Goal: Task Accomplishment & Management: Complete application form

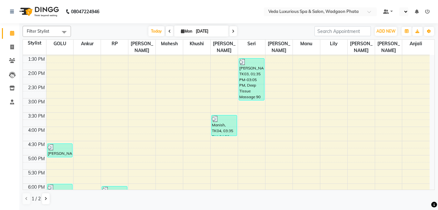
scroll to position [256, 0]
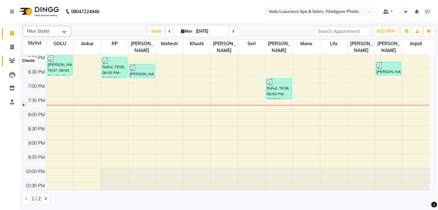
click at [11, 60] on icon at bounding box center [12, 60] width 6 height 5
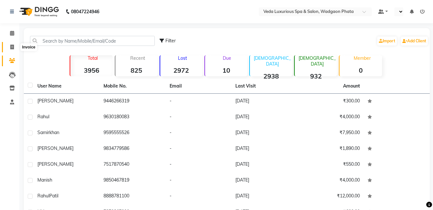
click at [12, 46] on icon at bounding box center [12, 47] width 4 height 5
select select "service"
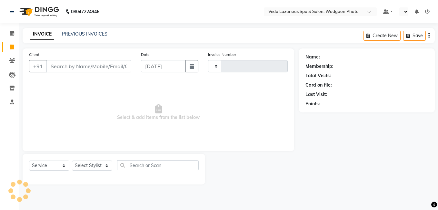
type input "2293"
select select "4666"
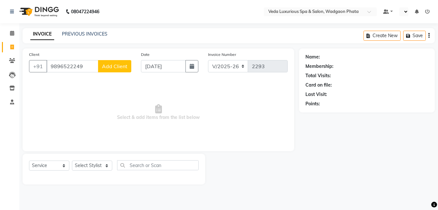
type input "9896522249"
click at [121, 61] on button "Add Client" at bounding box center [114, 66] width 33 height 12
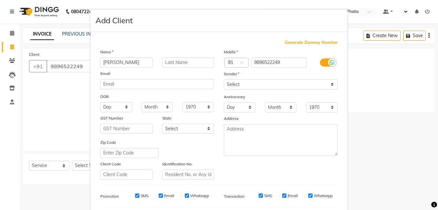
type input "[PERSON_NAME]"
click at [167, 65] on input "text" at bounding box center [188, 62] width 52 height 10
type input "[PERSON_NAME]"
click at [255, 85] on select "Select [DEMOGRAPHIC_DATA] [DEMOGRAPHIC_DATA] Other Prefer Not To Say" at bounding box center [281, 84] width 114 height 10
select select "[DEMOGRAPHIC_DATA]"
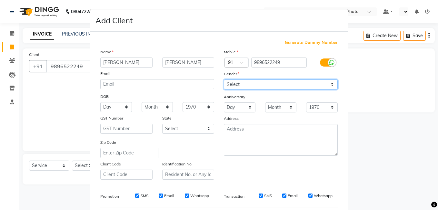
click at [224, 79] on select "Select [DEMOGRAPHIC_DATA] [DEMOGRAPHIC_DATA] Other Prefer Not To Say" at bounding box center [281, 84] width 114 height 10
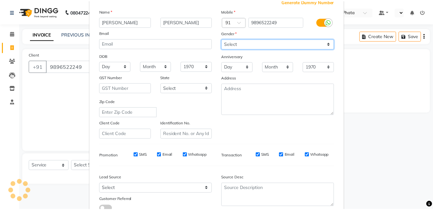
scroll to position [88, 0]
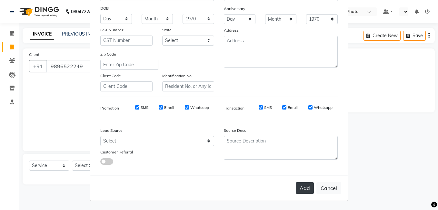
click at [297, 184] on button "Add" at bounding box center [305, 188] width 18 height 12
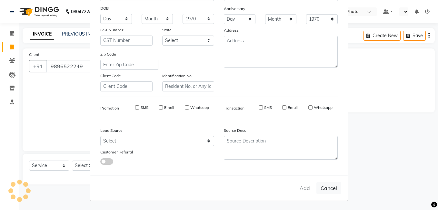
select select
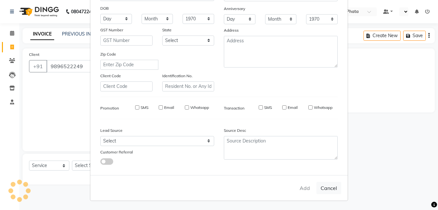
select select
checkbox input "false"
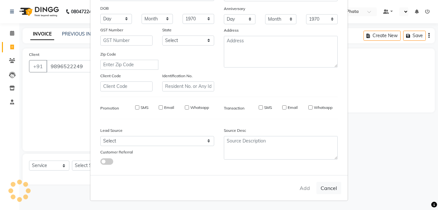
checkbox input "false"
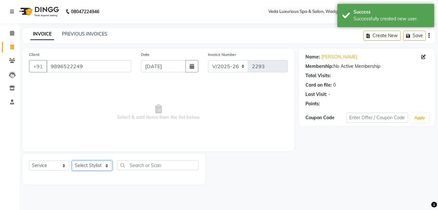
click at [105, 166] on select "Select Stylist [PERSON_NAME] GOLU [PERSON_NAME] [PERSON_NAME] [PERSON_NAME] [PE…" at bounding box center [92, 165] width 40 height 10
select select "70836"
click at [72, 160] on select "Select Stylist [PERSON_NAME] GOLU [PERSON_NAME] [PERSON_NAME] [PERSON_NAME] [PE…" at bounding box center [92, 165] width 40 height 10
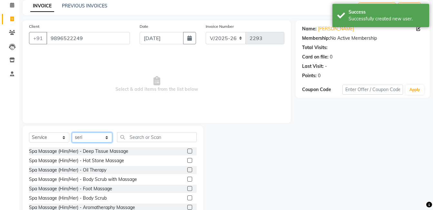
scroll to position [49, 0]
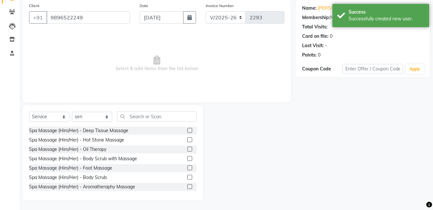
click at [119, 130] on div "Spa Massage (Him/Her) - Deep Tissue Massage" at bounding box center [78, 130] width 99 height 7
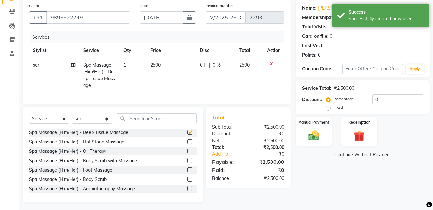
checkbox input "false"
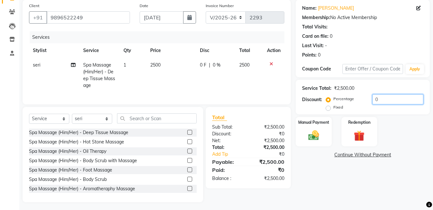
click at [374, 101] on input "0" at bounding box center [398, 99] width 51 height 10
type input "20"
click at [318, 135] on img at bounding box center [314, 135] width 18 height 13
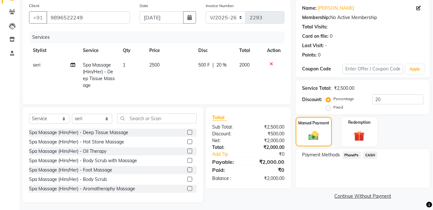
click at [349, 154] on span "PhonePe" at bounding box center [352, 154] width 18 height 7
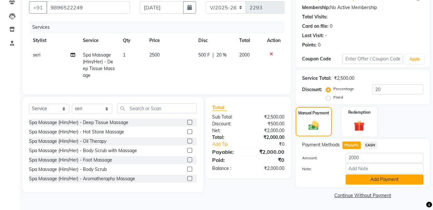
click at [371, 181] on button "Add Payment" at bounding box center [385, 179] width 78 height 10
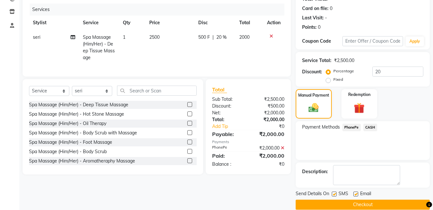
scroll to position [86, 0]
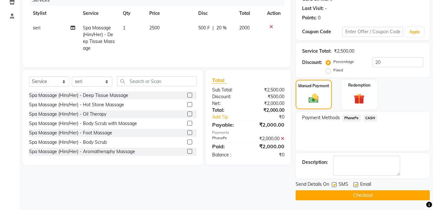
click at [376, 194] on button "Checkout" at bounding box center [363, 195] width 134 height 10
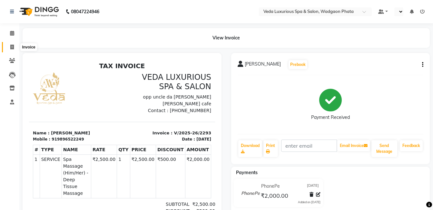
click at [12, 46] on icon at bounding box center [12, 47] width 4 height 5
select select "service"
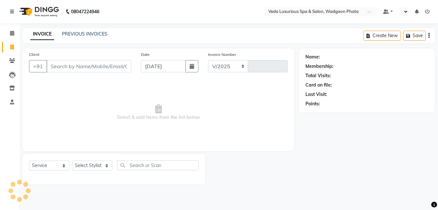
select select "4666"
type input "2294"
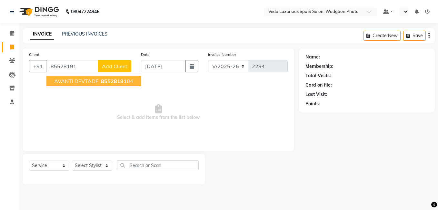
click at [120, 81] on span "85528191" at bounding box center [114, 81] width 26 height 6
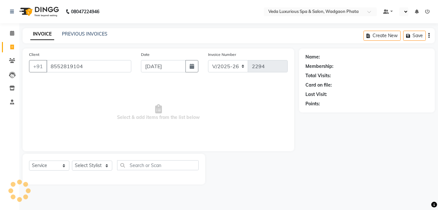
type input "8552819104"
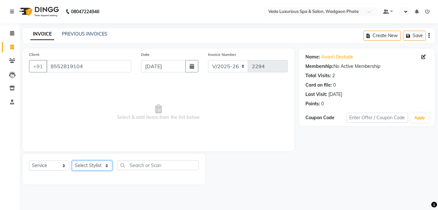
click at [95, 165] on select "Select Stylist [PERSON_NAME] GOLU [PERSON_NAME] [PERSON_NAME] [PERSON_NAME] [PE…" at bounding box center [92, 165] width 40 height 10
select select "50865"
click at [72, 160] on select "Select Stylist [PERSON_NAME] GOLU [PERSON_NAME] [PERSON_NAME] [PERSON_NAME] [PE…" at bounding box center [92, 165] width 40 height 10
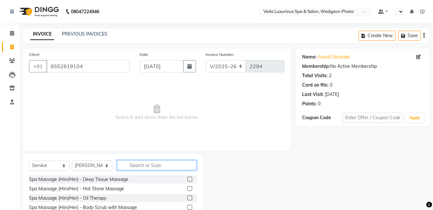
click at [137, 166] on input "text" at bounding box center [157, 165] width 80 height 10
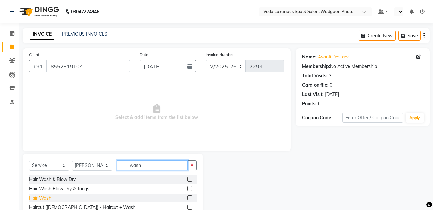
type input "wash"
click at [32, 197] on div "Hair Wash" at bounding box center [40, 197] width 22 height 7
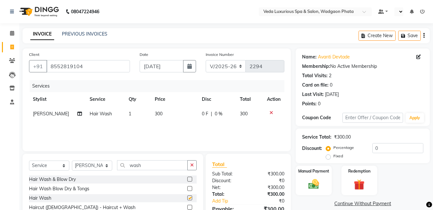
checkbox input "false"
click at [190, 163] on button "button" at bounding box center [191, 165] width 9 height 10
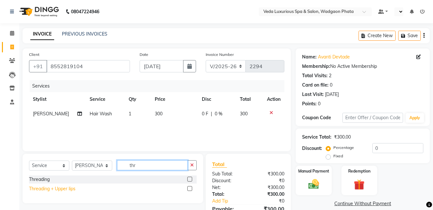
type input "thr"
click at [52, 186] on div "Threading + Upper lips" at bounding box center [52, 188] width 46 height 7
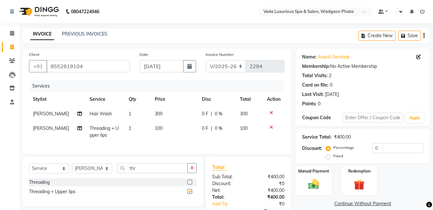
checkbox input "false"
click at [175, 118] on td "300" at bounding box center [174, 113] width 47 height 15
select select "50865"
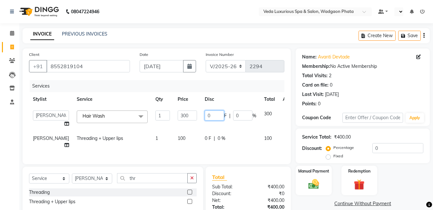
click at [205, 116] on input "0" at bounding box center [214, 115] width 19 height 10
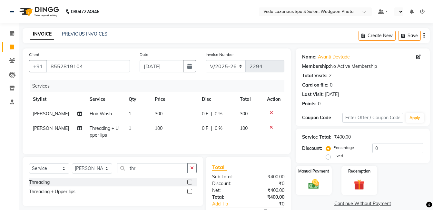
drag, startPoint x: 218, startPoint y: 116, endPoint x: 212, endPoint y: 117, distance: 6.5
click at [212, 117] on td "0 F | 0 %" at bounding box center [217, 113] width 38 height 15
select select "50865"
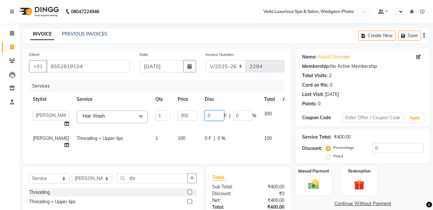
click at [205, 118] on input "0" at bounding box center [214, 115] width 19 height 10
type input "100"
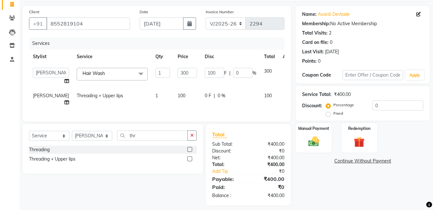
click at [227, 90] on td "0 F | 0 %" at bounding box center [230, 98] width 59 height 21
select select "50865"
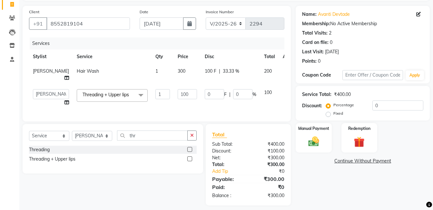
scroll to position [53, 0]
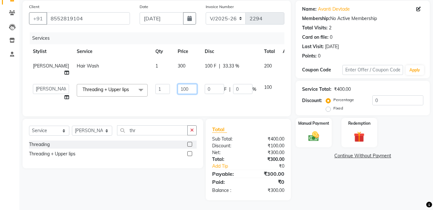
click at [178, 84] on input "100" at bounding box center [187, 89] width 19 height 10
type input "150"
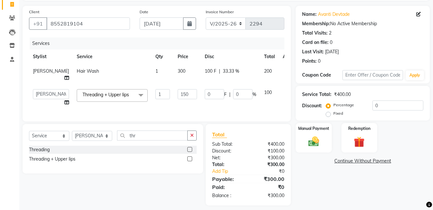
click at [186, 96] on tr "[PERSON_NAME] GOLU [PERSON_NAME] [PERSON_NAME] manu [PERSON_NAME] [PERSON_NAME]…" at bounding box center [164, 97] width 271 height 25
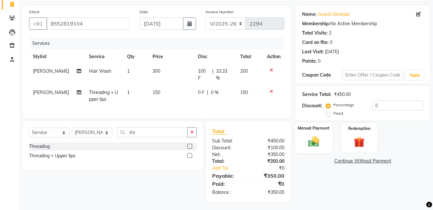
click at [321, 145] on img at bounding box center [314, 141] width 18 height 13
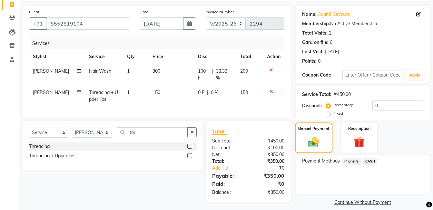
scroll to position [49, 0]
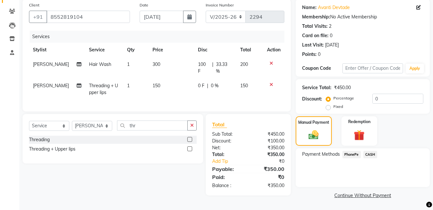
click at [352, 153] on span "PhonePe" at bounding box center [352, 154] width 18 height 7
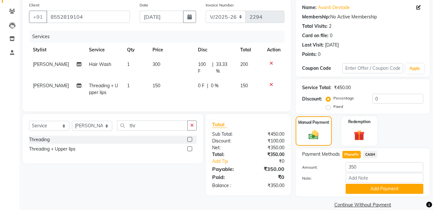
scroll to position [53, 0]
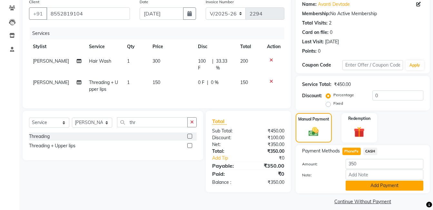
click at [376, 184] on button "Add Payment" at bounding box center [385, 185] width 78 height 10
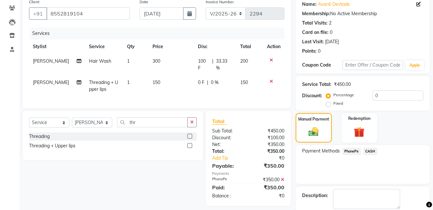
scroll to position [86, 0]
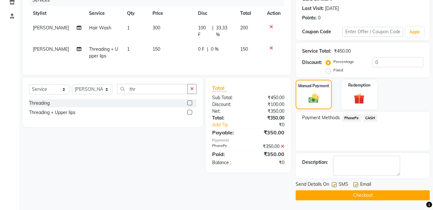
click at [376, 194] on button "Checkout" at bounding box center [363, 195] width 134 height 10
